Goal: Share content: Share content

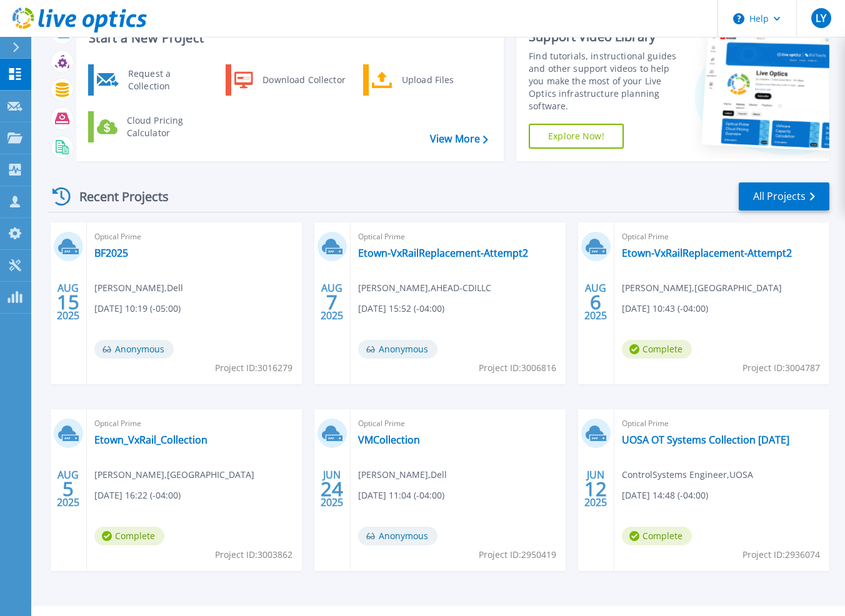
scroll to position [62, 0]
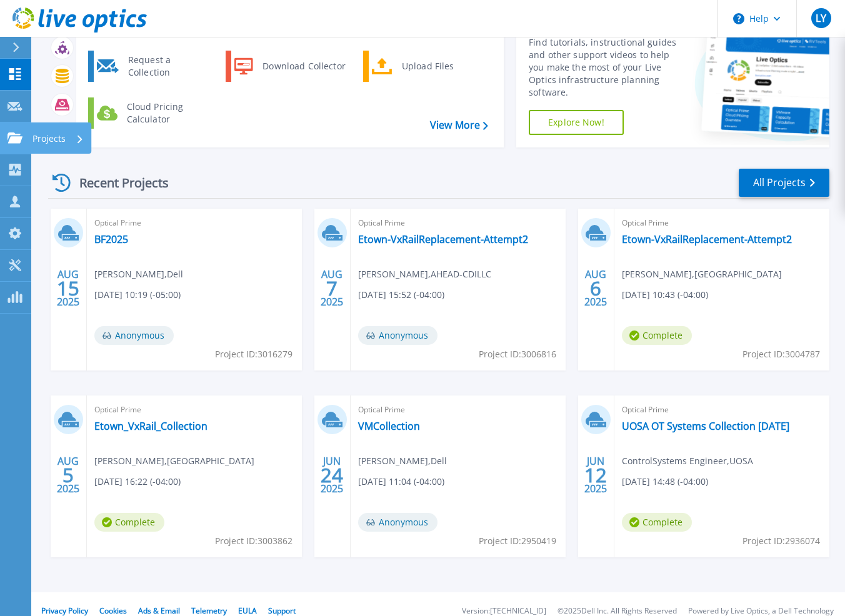
click at [15, 133] on icon at bounding box center [14, 137] width 15 height 11
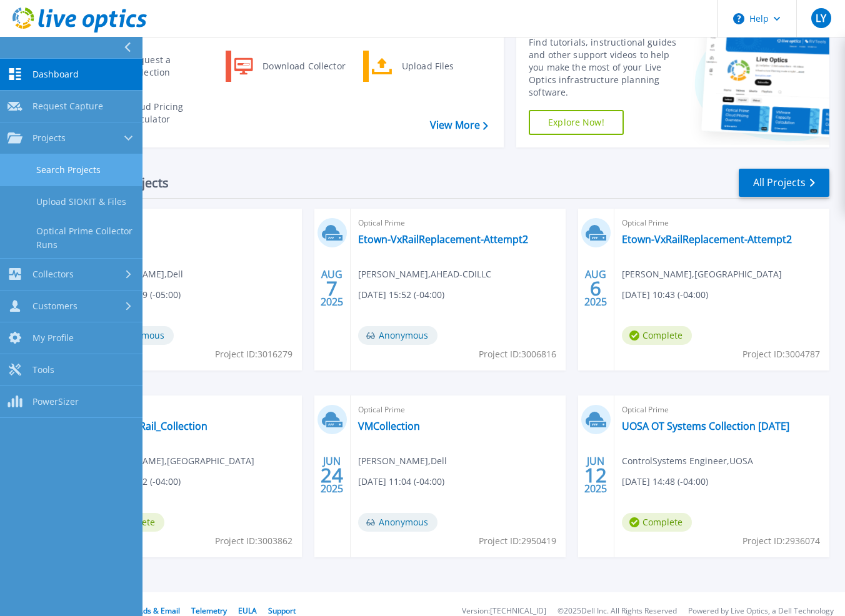
click at [48, 176] on link "Search Projects" at bounding box center [71, 170] width 142 height 32
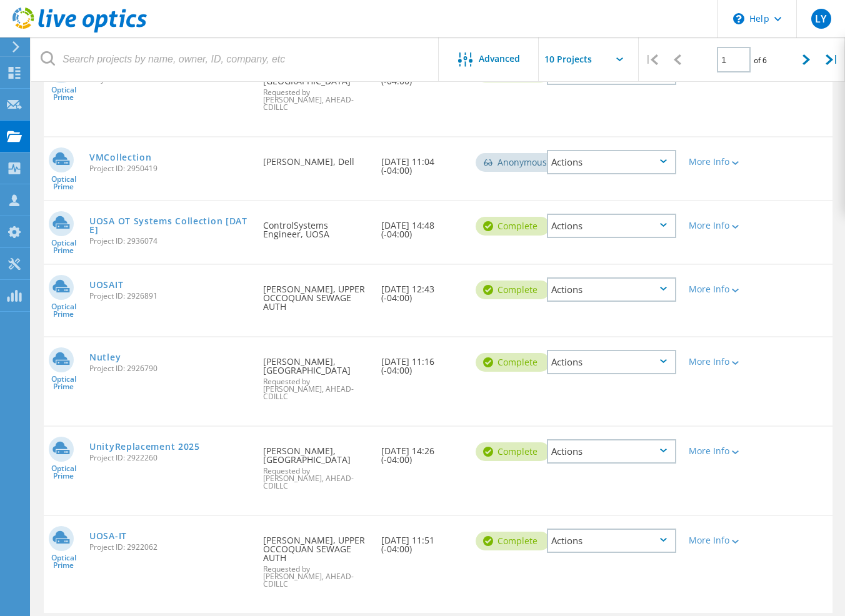
scroll to position [423, 0]
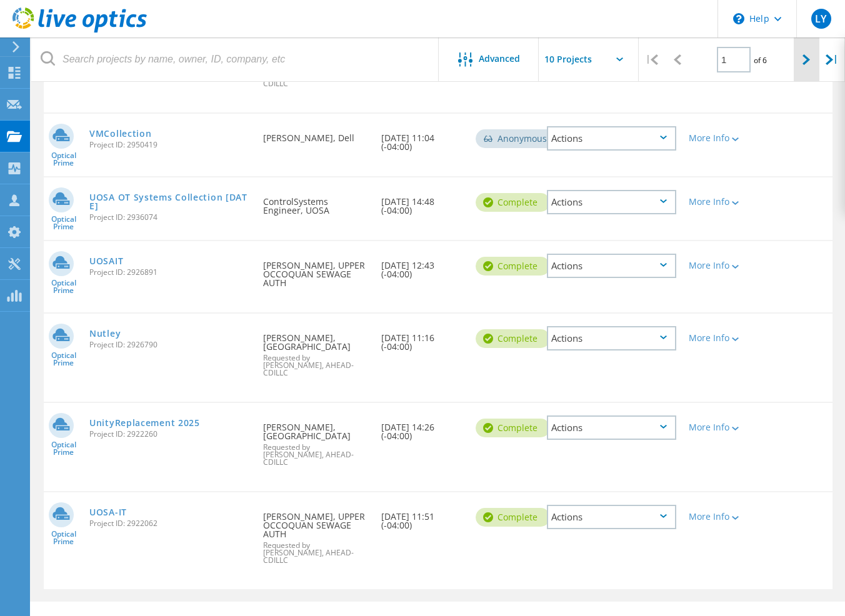
click at [800, 66] on div at bounding box center [806, 59] width 26 height 44
type input "2"
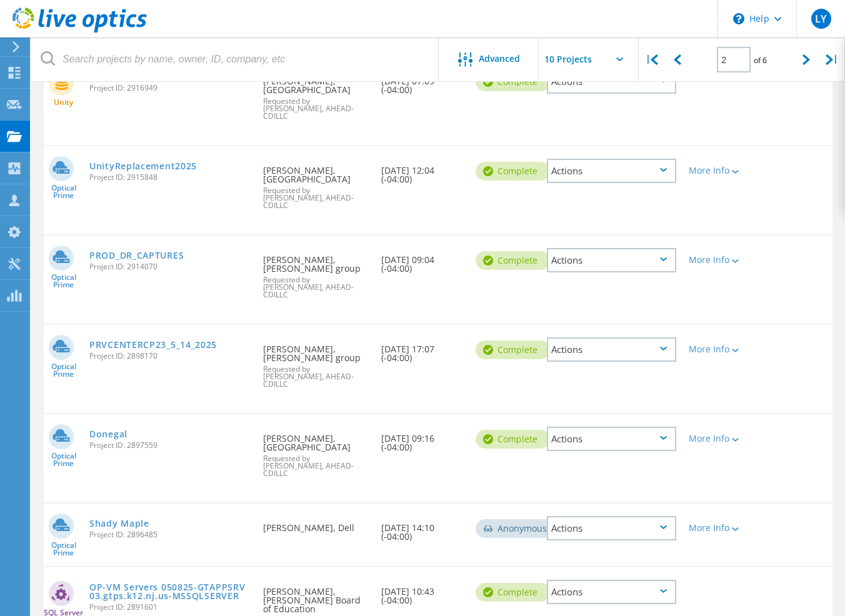
scroll to position [398, 0]
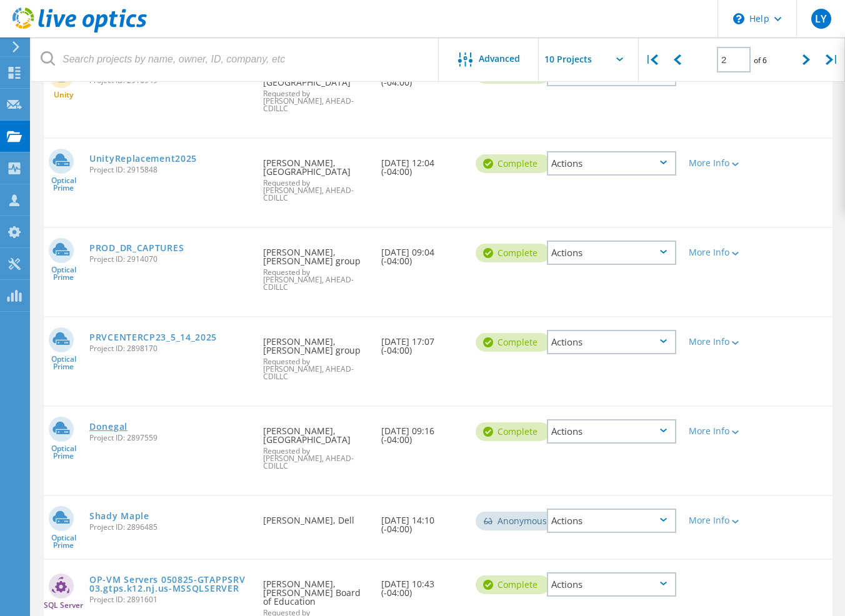
click at [107, 422] on link "Donegal" at bounding box center [108, 426] width 38 height 9
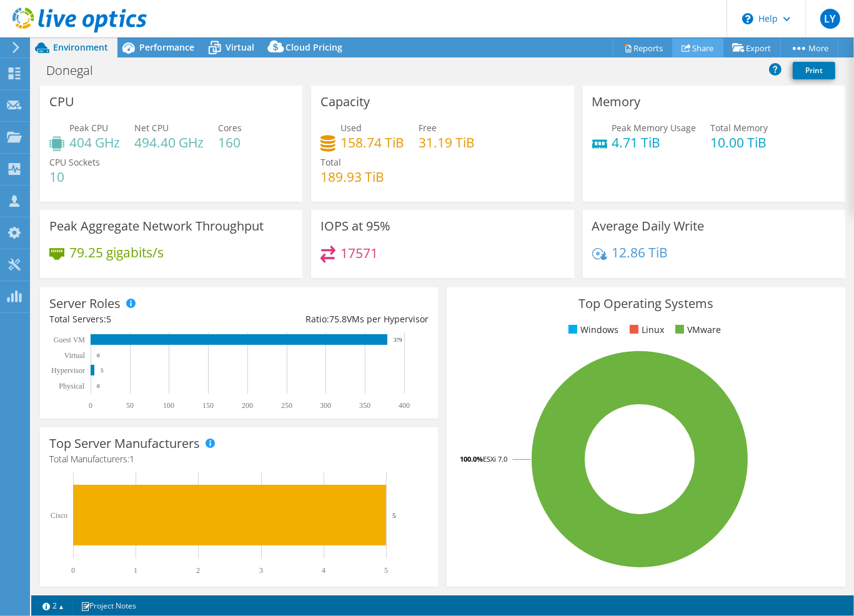
click at [694, 46] on link "Share" at bounding box center [697, 47] width 51 height 19
click at [174, 44] on span "Performance" at bounding box center [166, 47] width 55 height 12
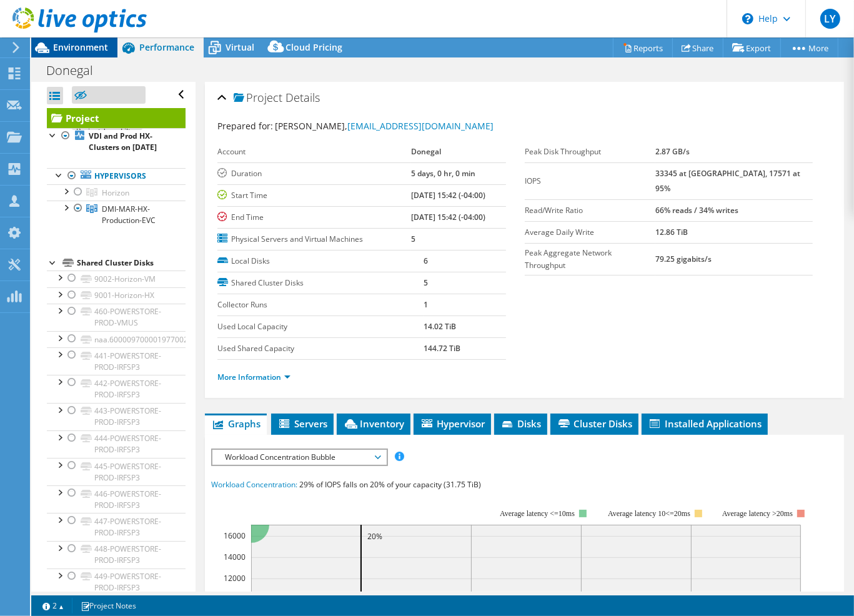
click at [96, 45] on span "Environment" at bounding box center [80, 47] width 55 height 12
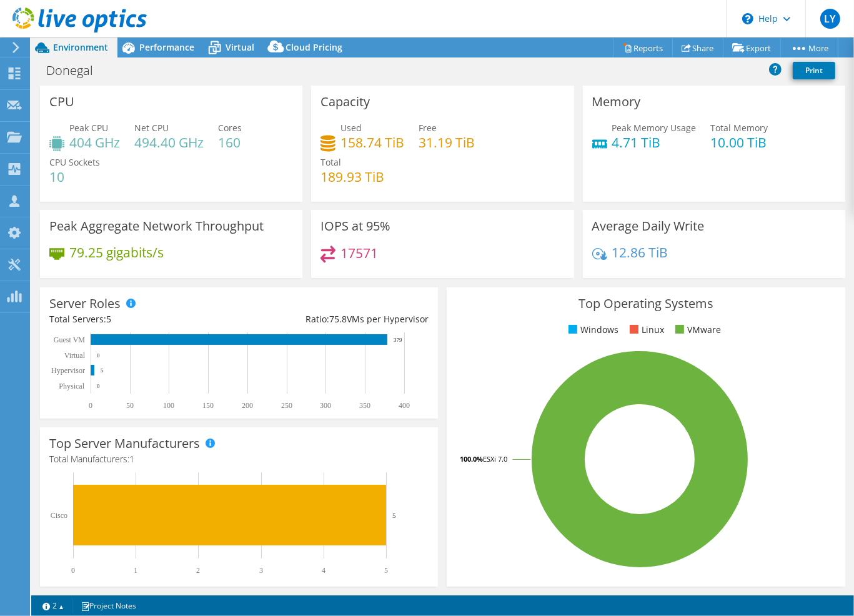
select select "USD"
click at [697, 43] on link "Share" at bounding box center [697, 47] width 51 height 19
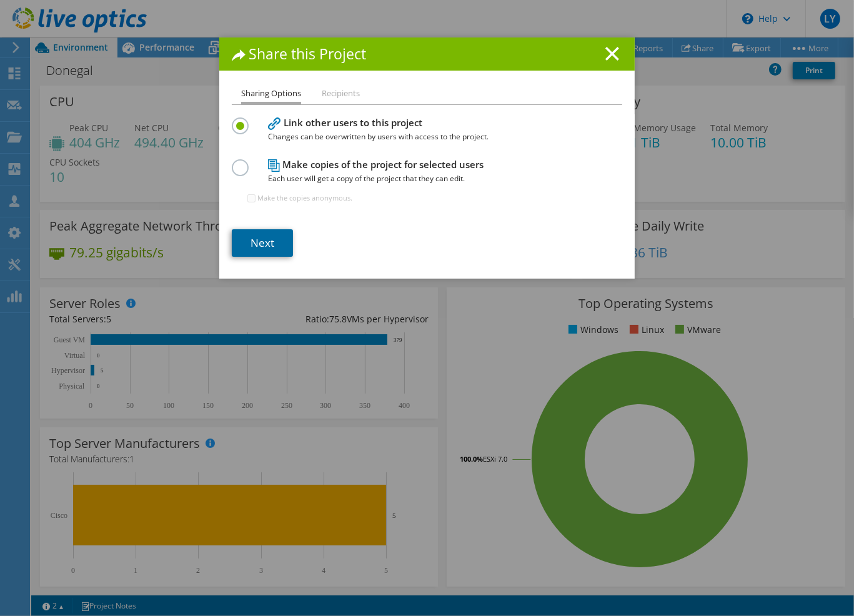
click at [252, 245] on link "Next" at bounding box center [262, 242] width 61 height 27
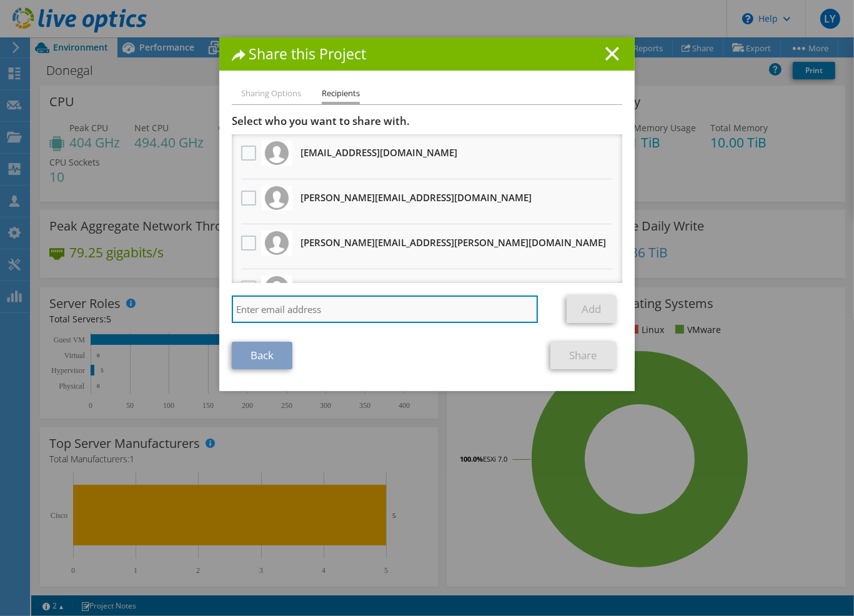
click at [277, 313] on input "search" at bounding box center [385, 308] width 306 height 27
type input "lee.axelband@ahead.com"
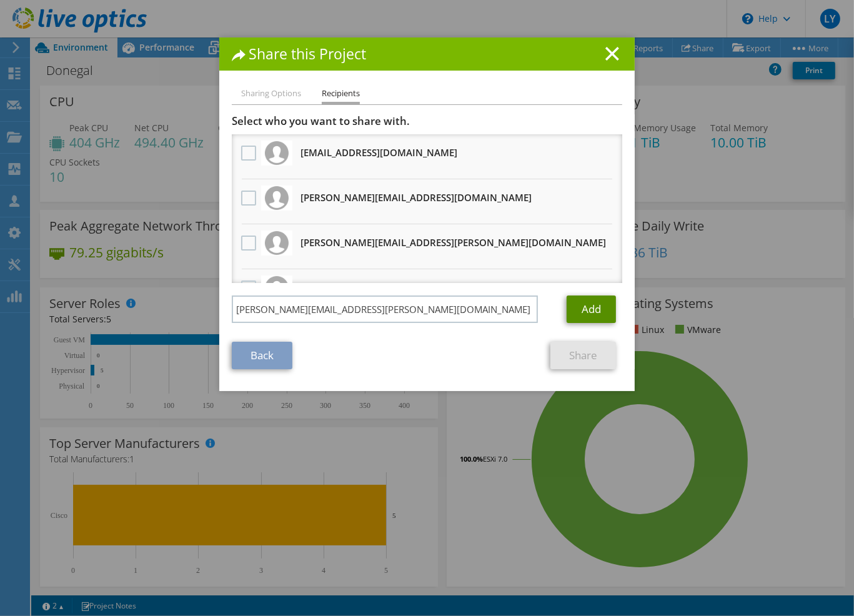
click at [579, 304] on link "Add" at bounding box center [591, 308] width 49 height 27
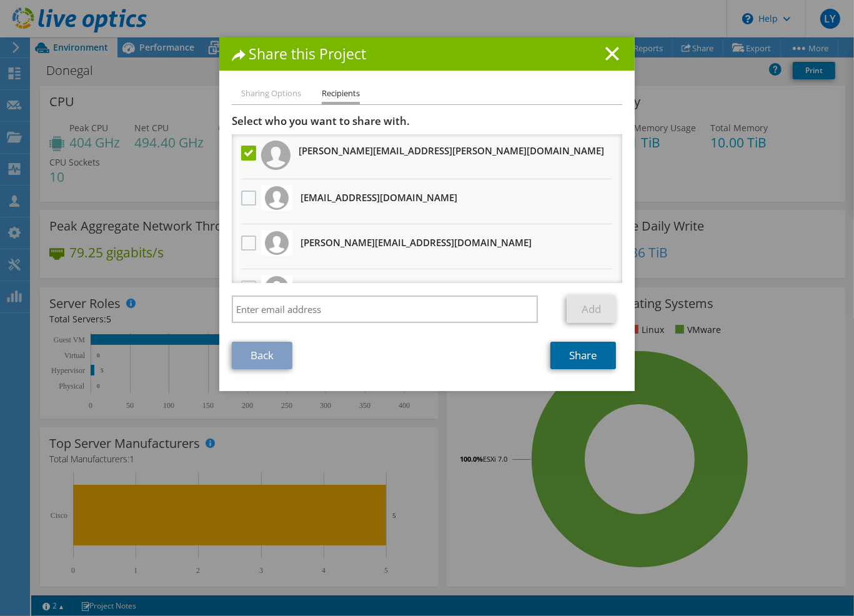
click at [595, 351] on link "Share" at bounding box center [583, 355] width 66 height 27
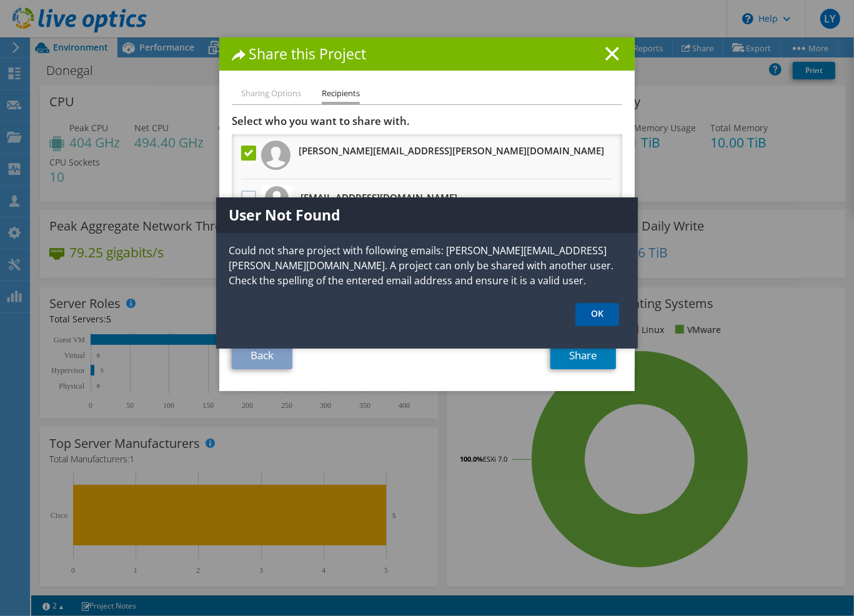
click at [592, 314] on link "OK" at bounding box center [597, 314] width 44 height 23
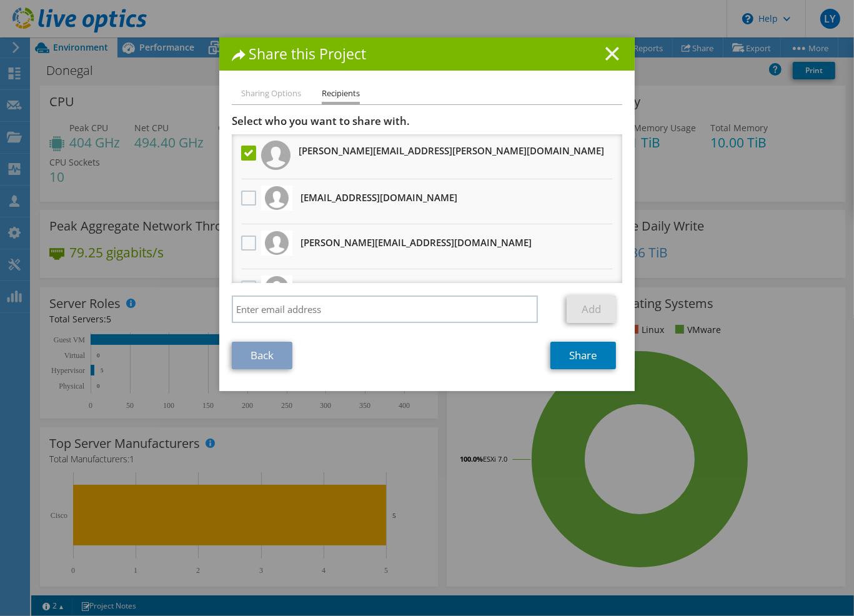
click at [605, 57] on icon at bounding box center [612, 54] width 14 height 14
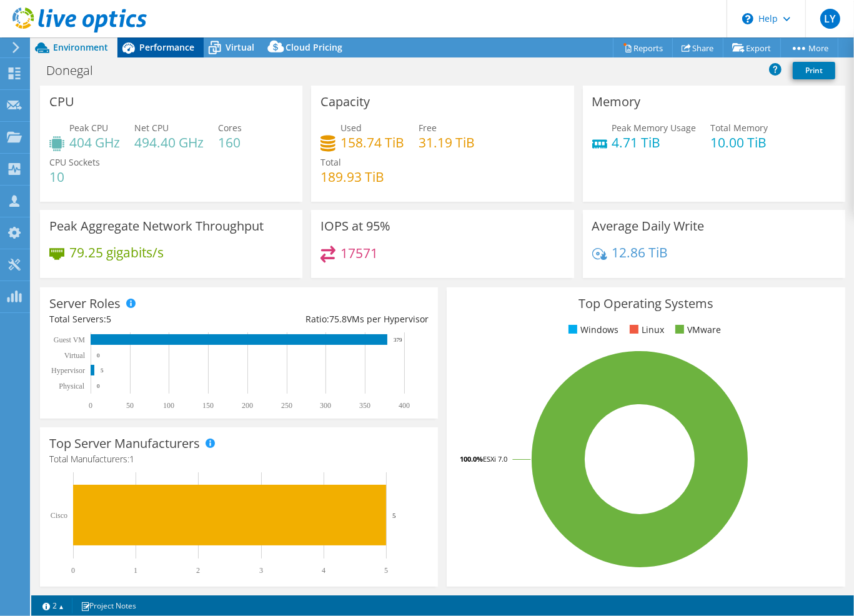
click at [154, 56] on div "Performance" at bounding box center [160, 47] width 86 height 20
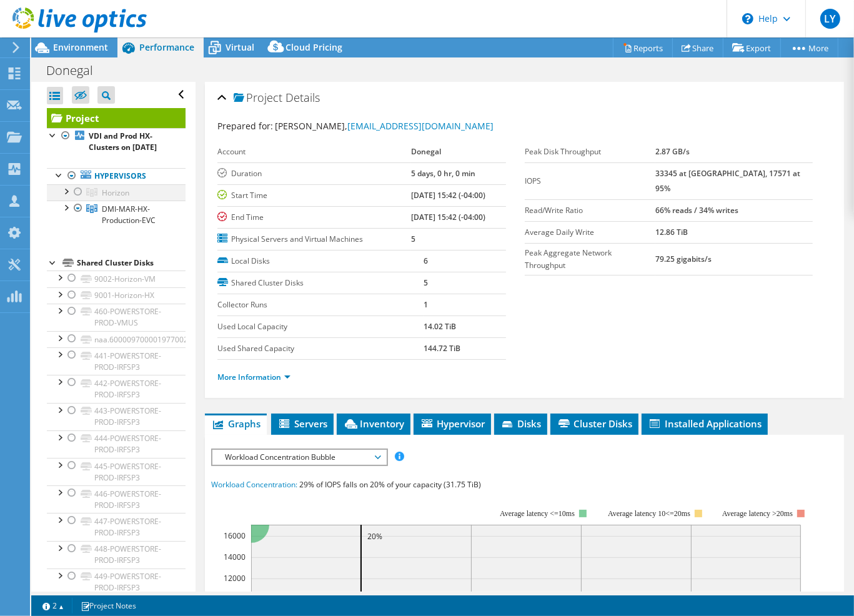
click at [76, 199] on div at bounding box center [78, 191] width 12 height 15
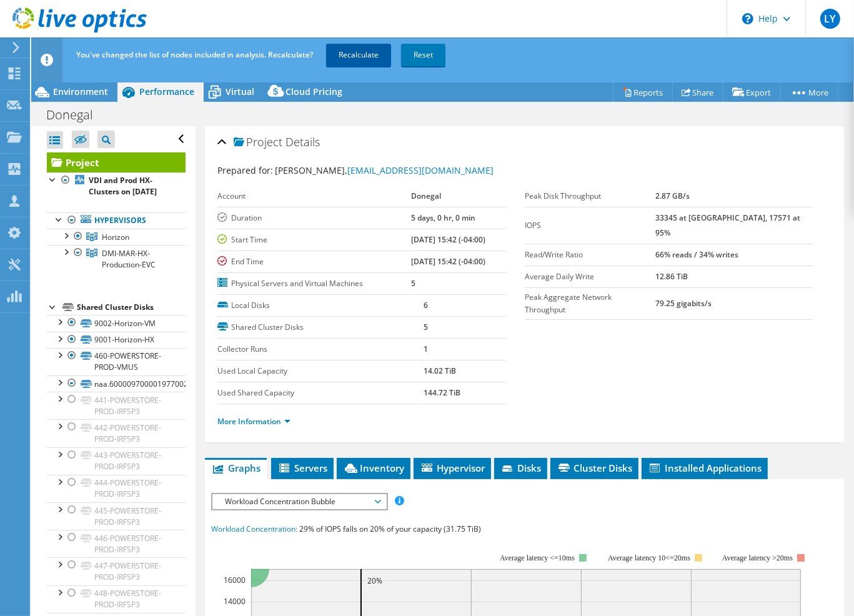
click at [356, 56] on link "Recalculate" at bounding box center [358, 55] width 65 height 22
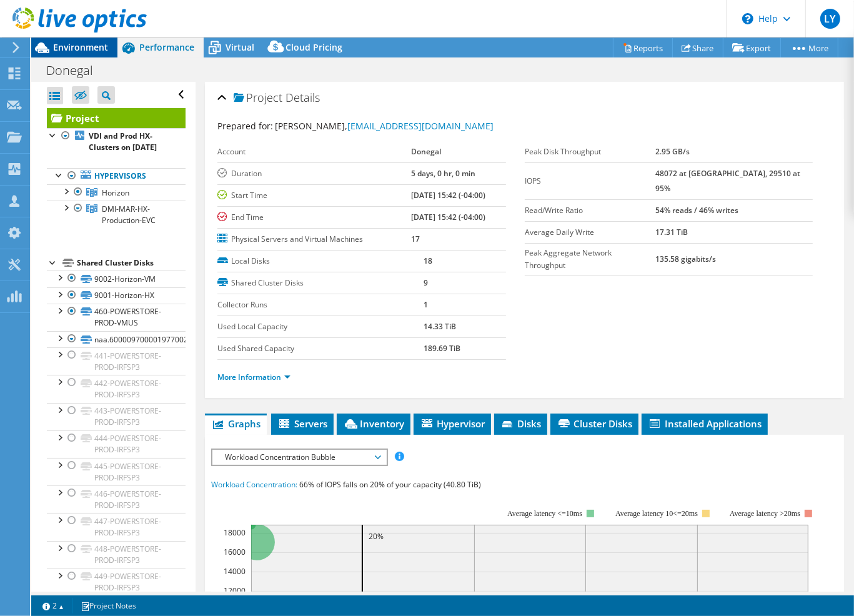
click at [68, 42] on span "Environment" at bounding box center [80, 47] width 55 height 12
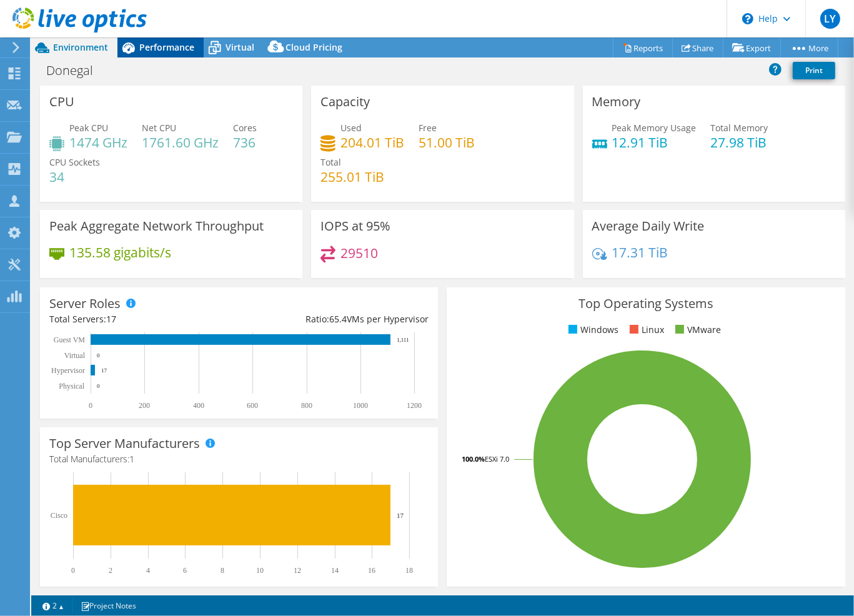
click at [168, 47] on span "Performance" at bounding box center [166, 47] width 55 height 12
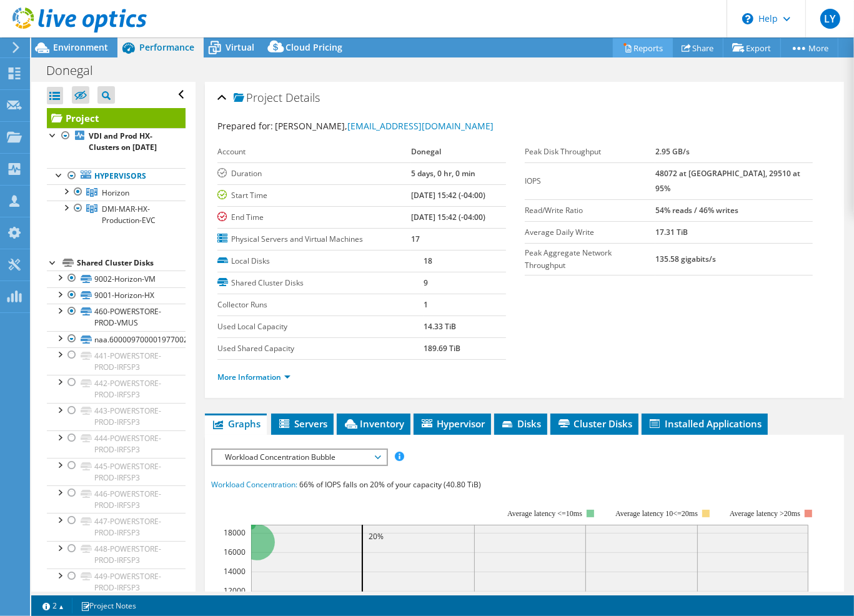
click at [623, 51] on icon at bounding box center [627, 47] width 9 height 9
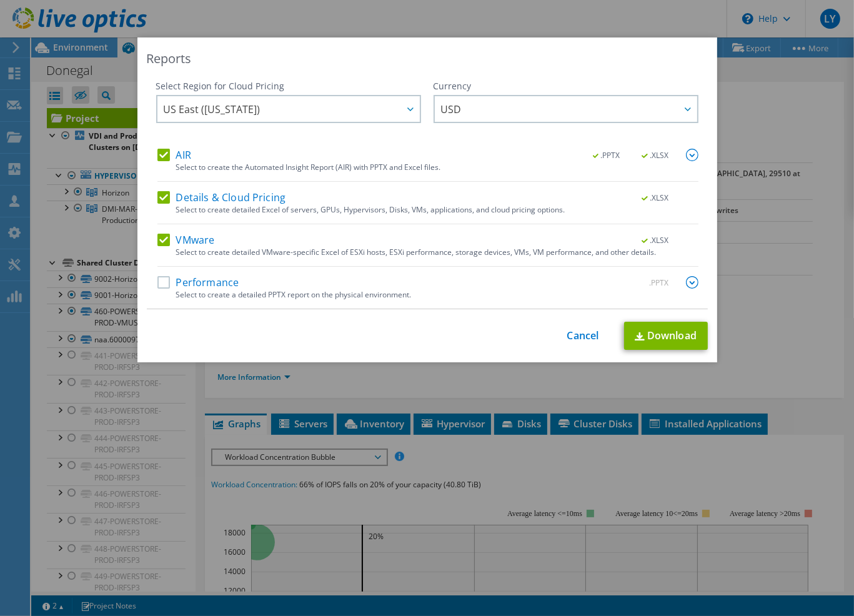
click at [157, 199] on label "Details & Cloud Pricing" at bounding box center [221, 197] width 129 height 12
click at [0, 0] on input "Details & Cloud Pricing" at bounding box center [0, 0] width 0 height 0
drag, startPoint x: 165, startPoint y: 171, endPoint x: 165, endPoint y: 164, distance: 7.5
click at [165, 171] on div "AIR .PPTX .XLSX Select to create the Automated Insight Report (AIR) with PPTX a…" at bounding box center [427, 165] width 541 height 33
click at [160, 152] on label "AIR" at bounding box center [174, 155] width 34 height 12
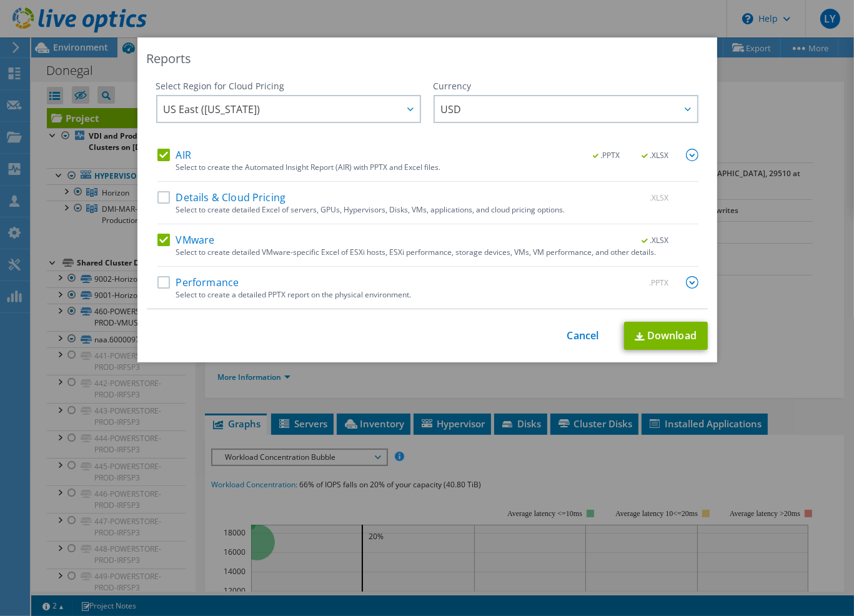
click at [0, 0] on input "AIR" at bounding box center [0, 0] width 0 height 0
click at [162, 151] on label "AIR" at bounding box center [174, 155] width 34 height 12
click at [0, 0] on input "AIR" at bounding box center [0, 0] width 0 height 0
click at [650, 335] on link "Download" at bounding box center [666, 336] width 84 height 28
click at [568, 338] on link "Cancel" at bounding box center [583, 336] width 32 height 12
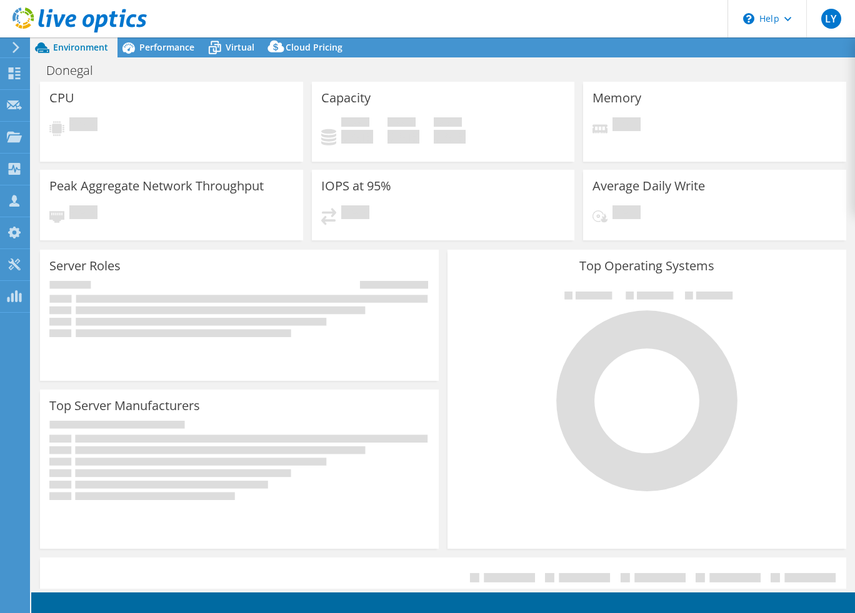
select select "USD"
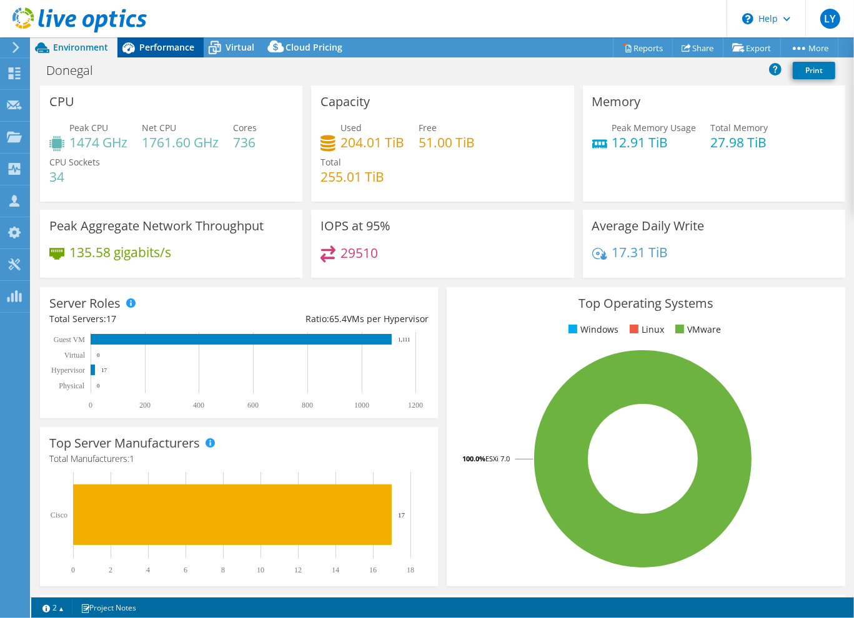
click at [137, 49] on icon at bounding box center [128, 48] width 22 height 22
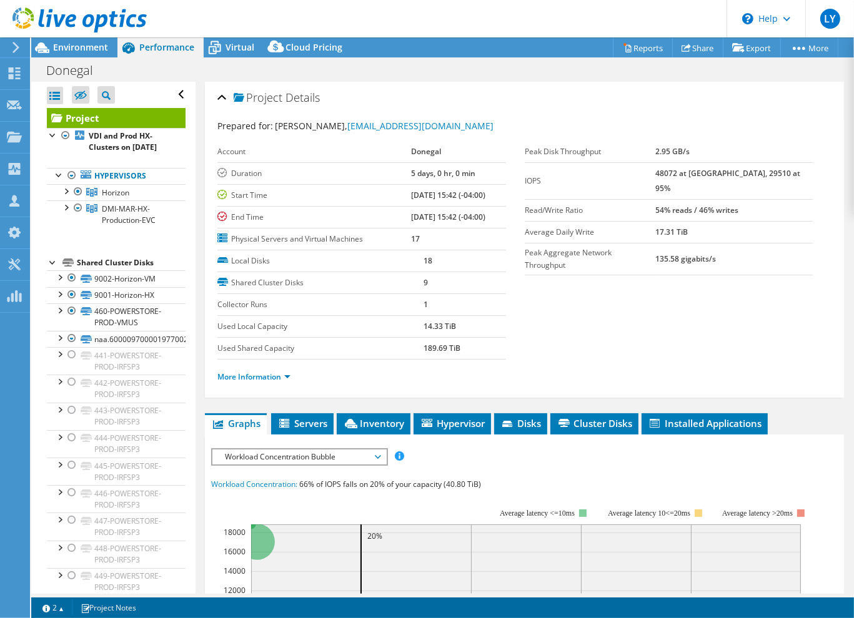
click at [47, 27] on icon at bounding box center [79, 20] width 134 height 26
